Goal: Transaction & Acquisition: Purchase product/service

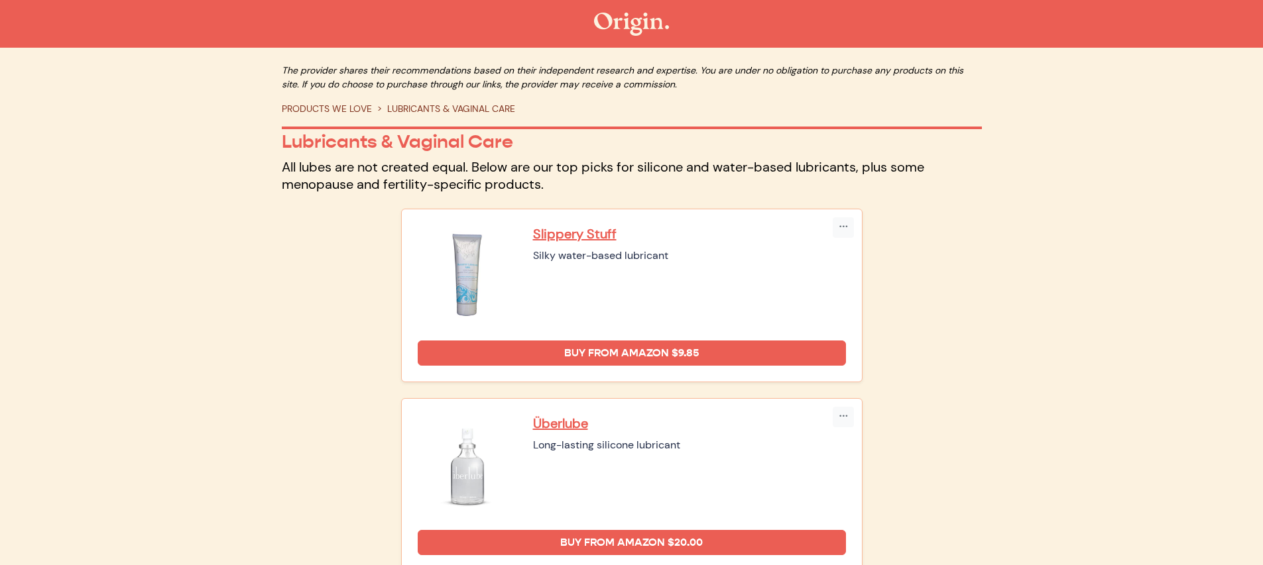
scroll to position [1243, 0]
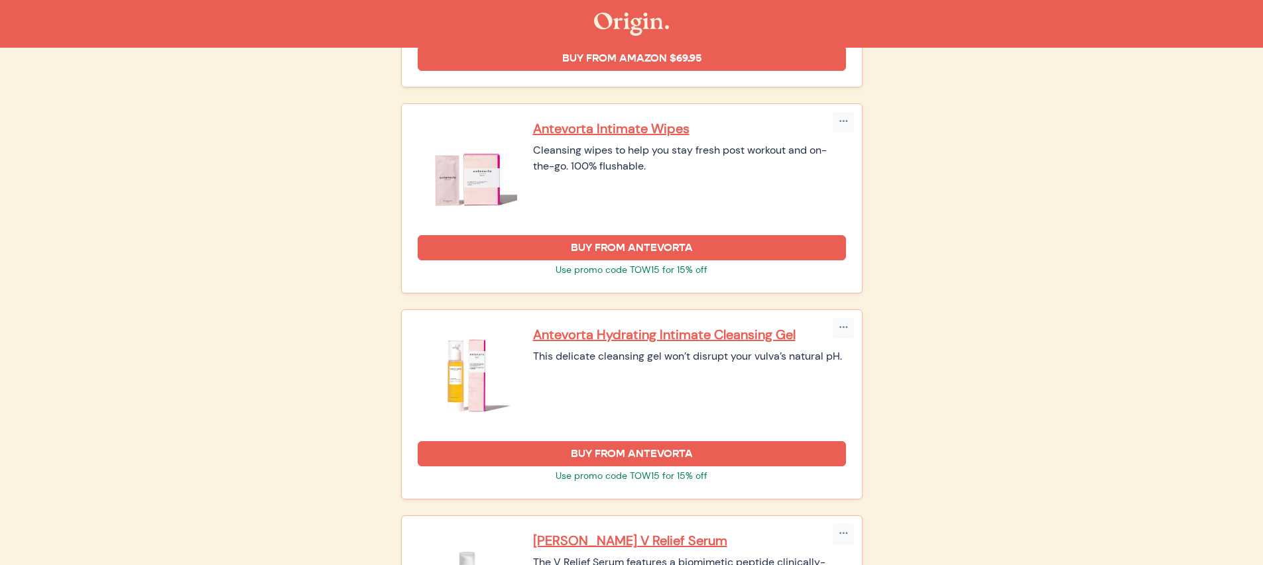
click at [645, 272] on p "Use promo code TOW15 for 15% off" at bounding box center [632, 270] width 428 height 14
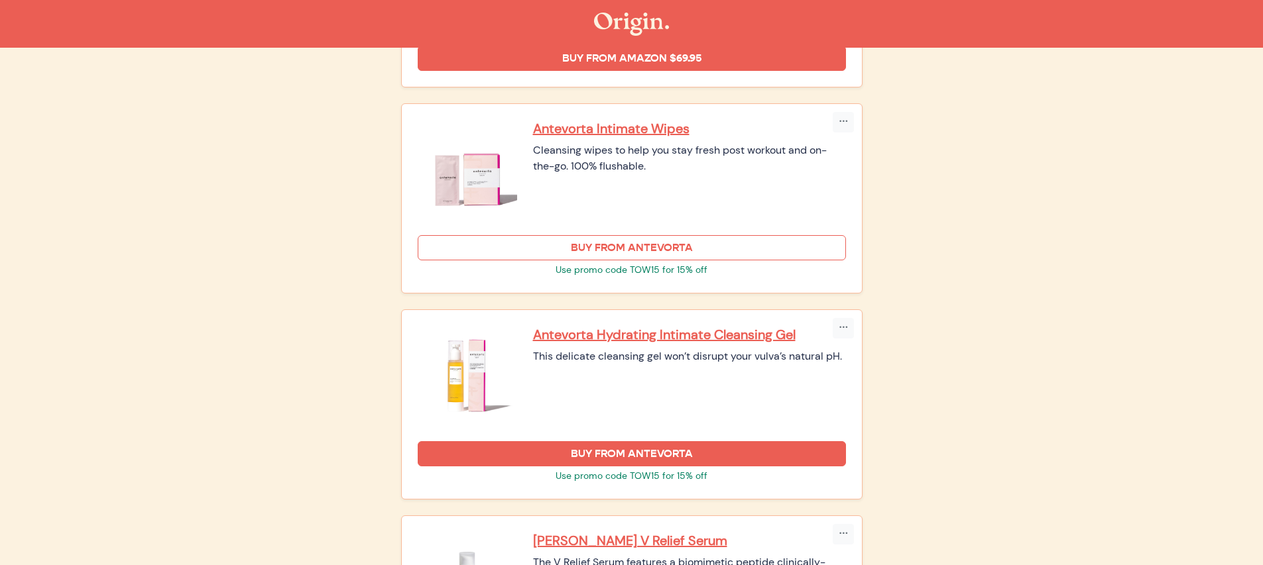
click at [663, 252] on link "Buy From Antevorta" at bounding box center [632, 247] width 428 height 25
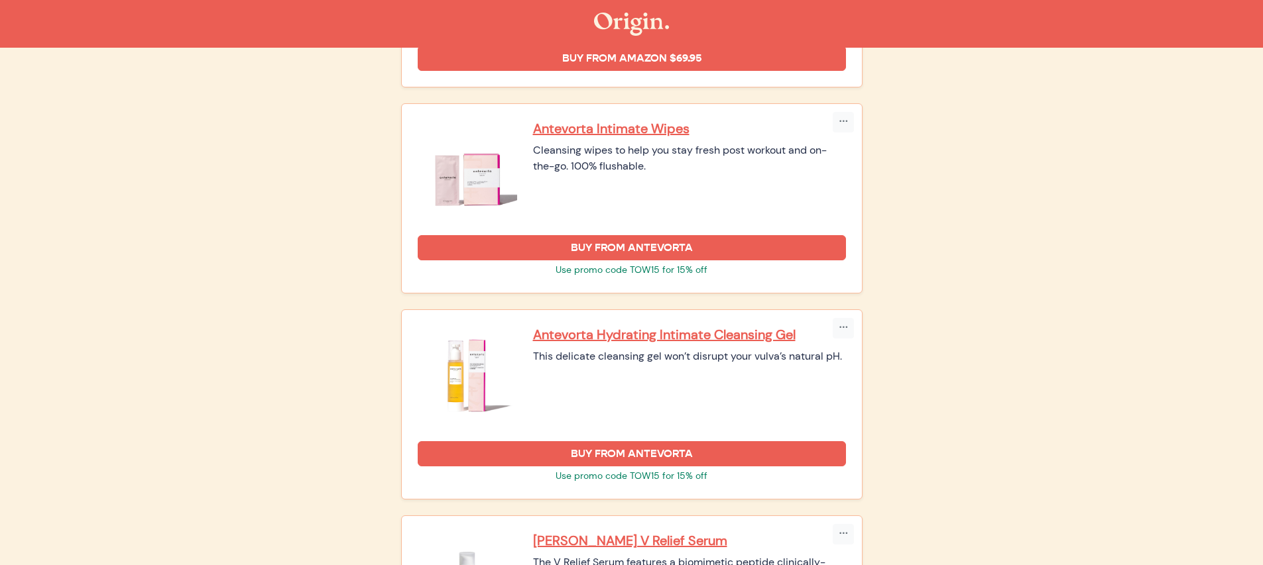
click at [895, 392] on div "Copy Link Embed Slippery Stuff Silky water-based lubricant" at bounding box center [632, 34] width 716 height 2179
click at [840, 327] on icon "button" at bounding box center [842, 328] width 9 height 11
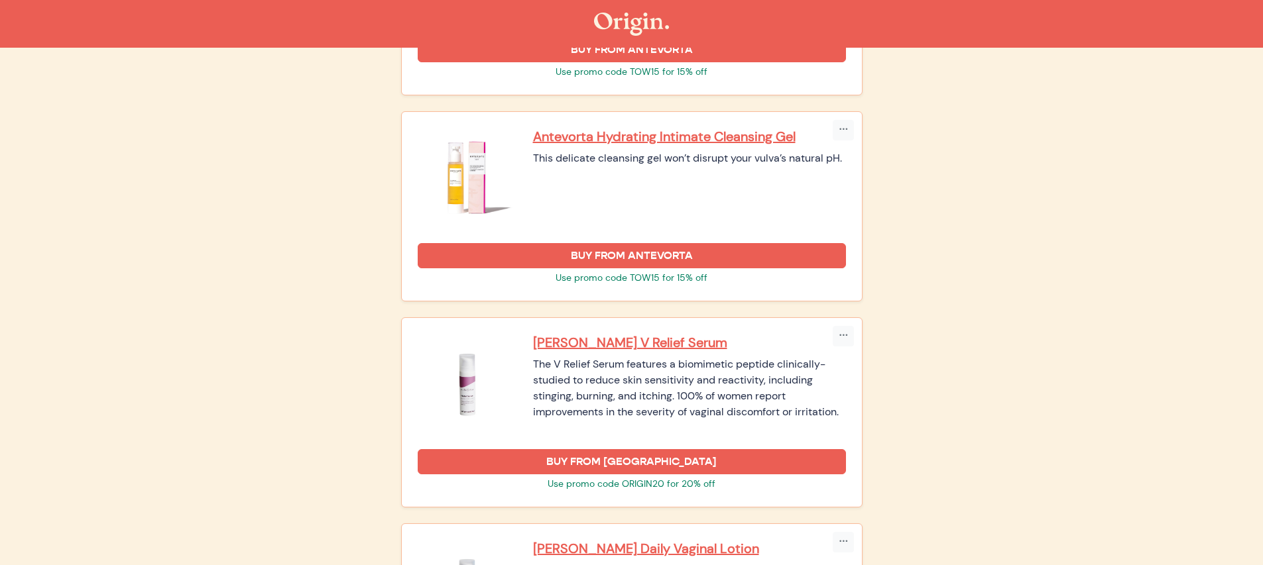
scroll to position [1433, 0]
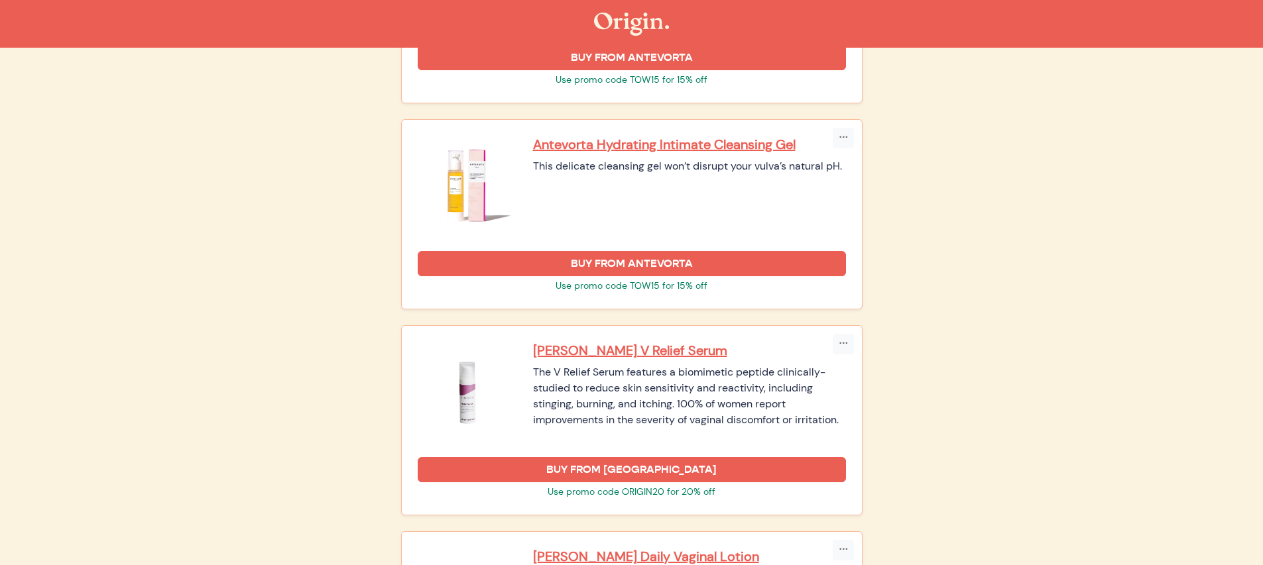
click at [644, 282] on p "Use promo code TOW15 for 15% off" at bounding box center [632, 286] width 428 height 14
copy p "TOW15"
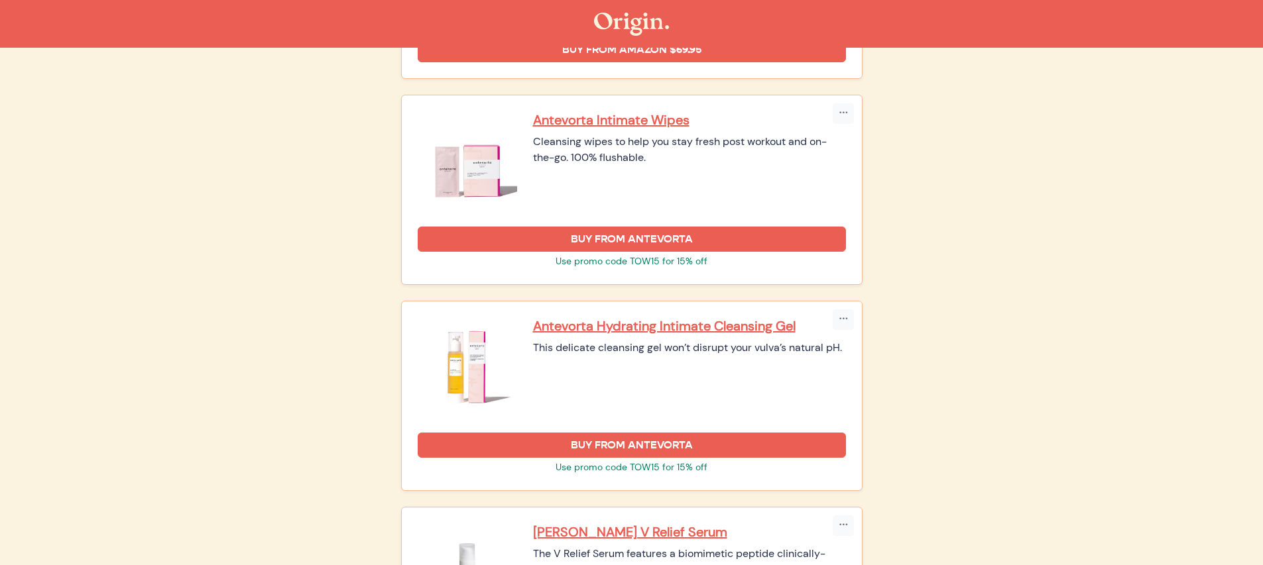
scroll to position [1243, 0]
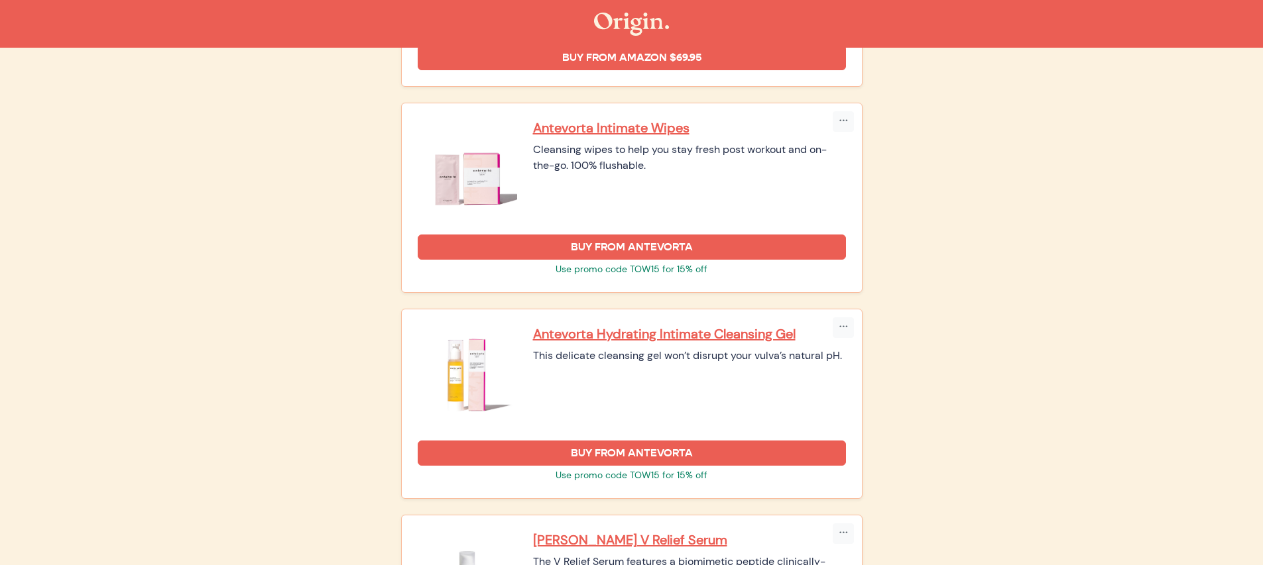
click at [907, 359] on div "Copy Link Embed Slippery Stuff Silky water-based lubricant" at bounding box center [632, 33] width 716 height 2179
click at [842, 121] on icon "button" at bounding box center [842, 121] width 9 height 11
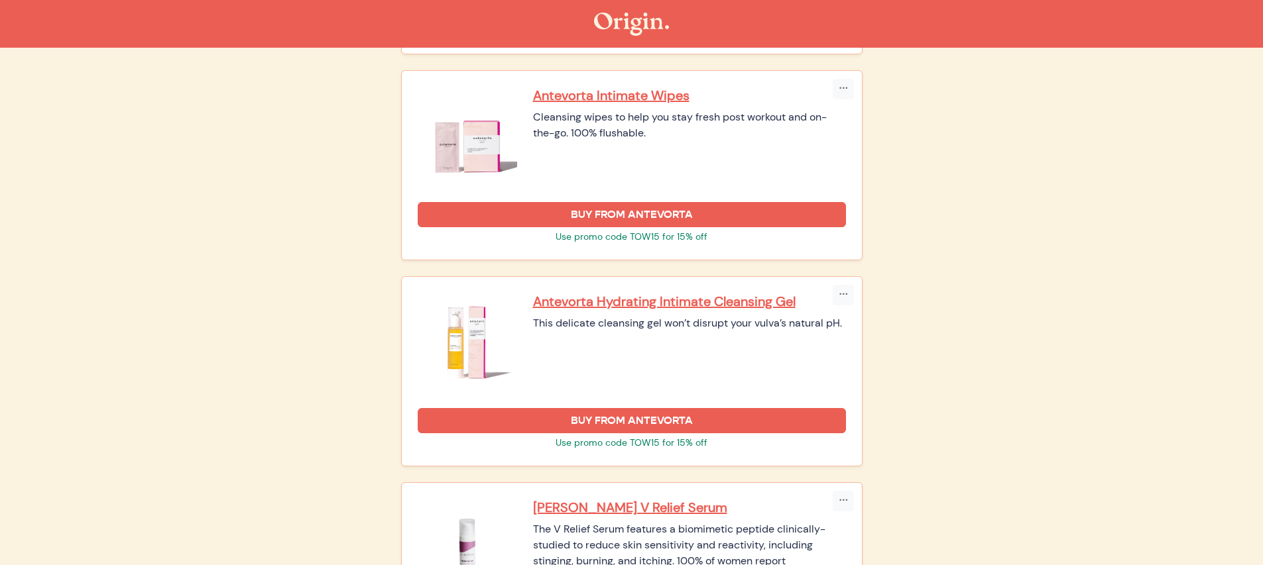
scroll to position [1287, 0]
